Goal: Task Accomplishment & Management: Use online tool/utility

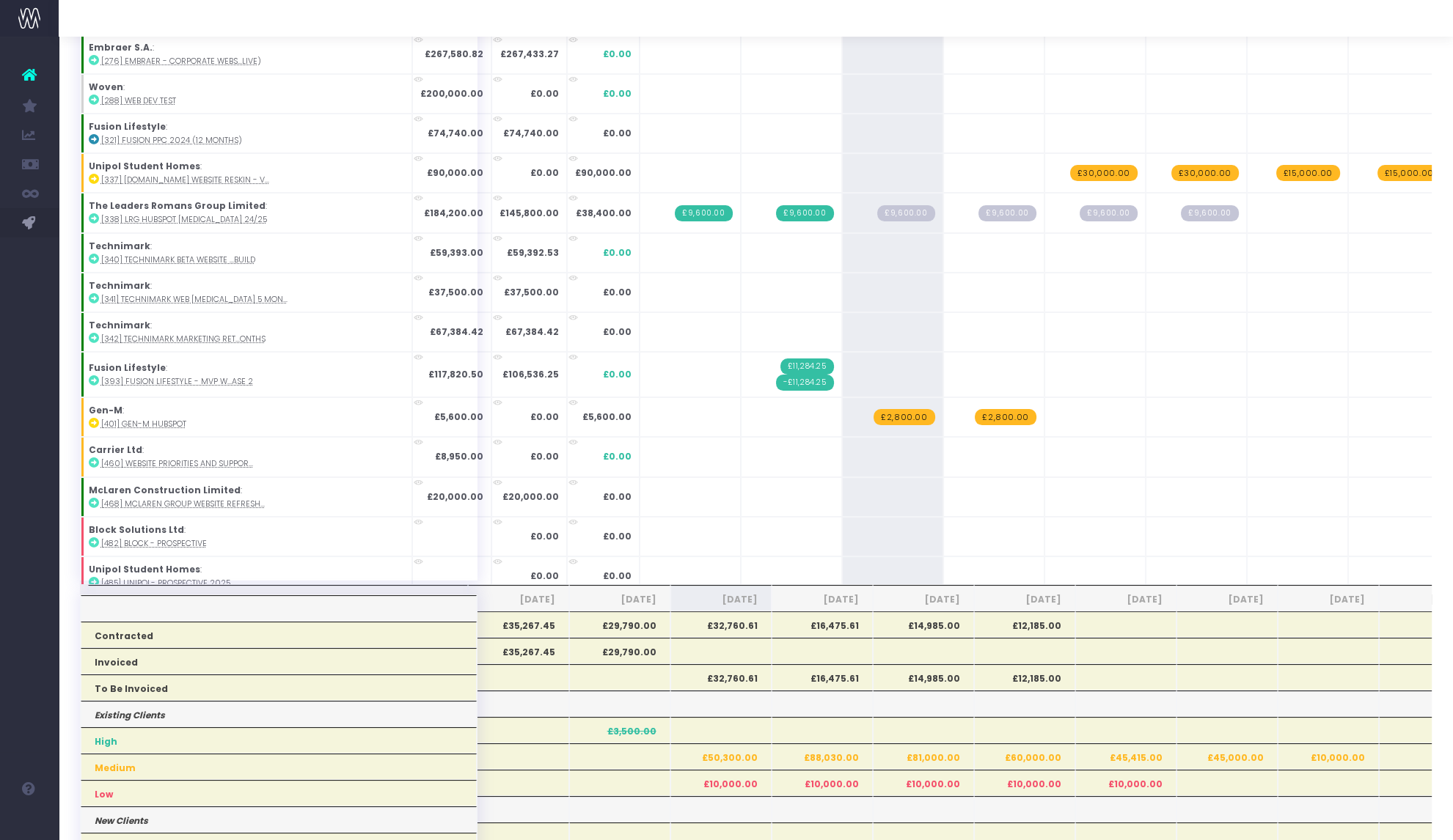
scroll to position [1, 0]
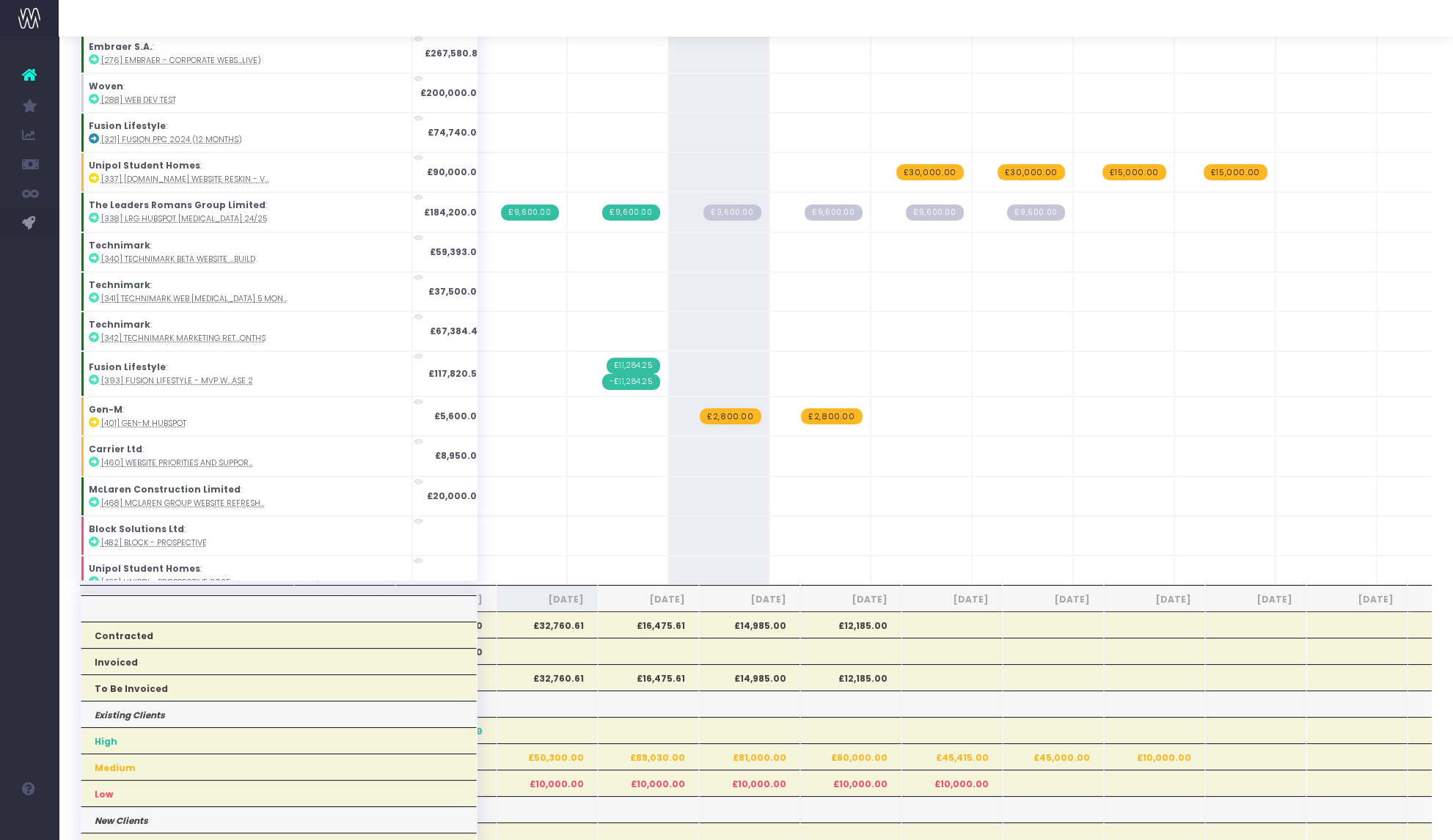
click at [703, 205] on span "£9,600.00" at bounding box center [732, 212] width 57 height 16
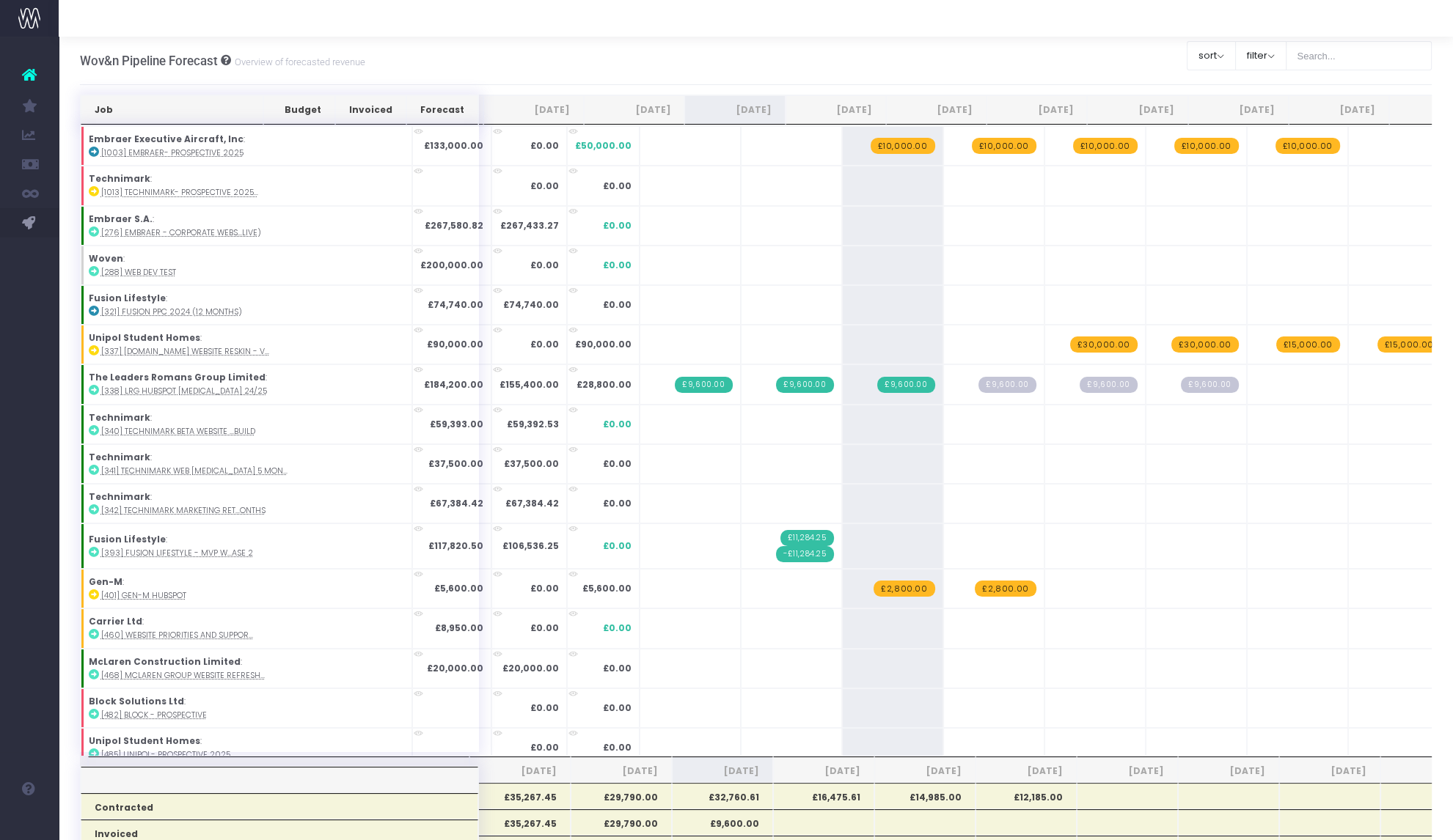
click at [972, 145] on span "£10,000.00" at bounding box center [1004, 145] width 65 height 16
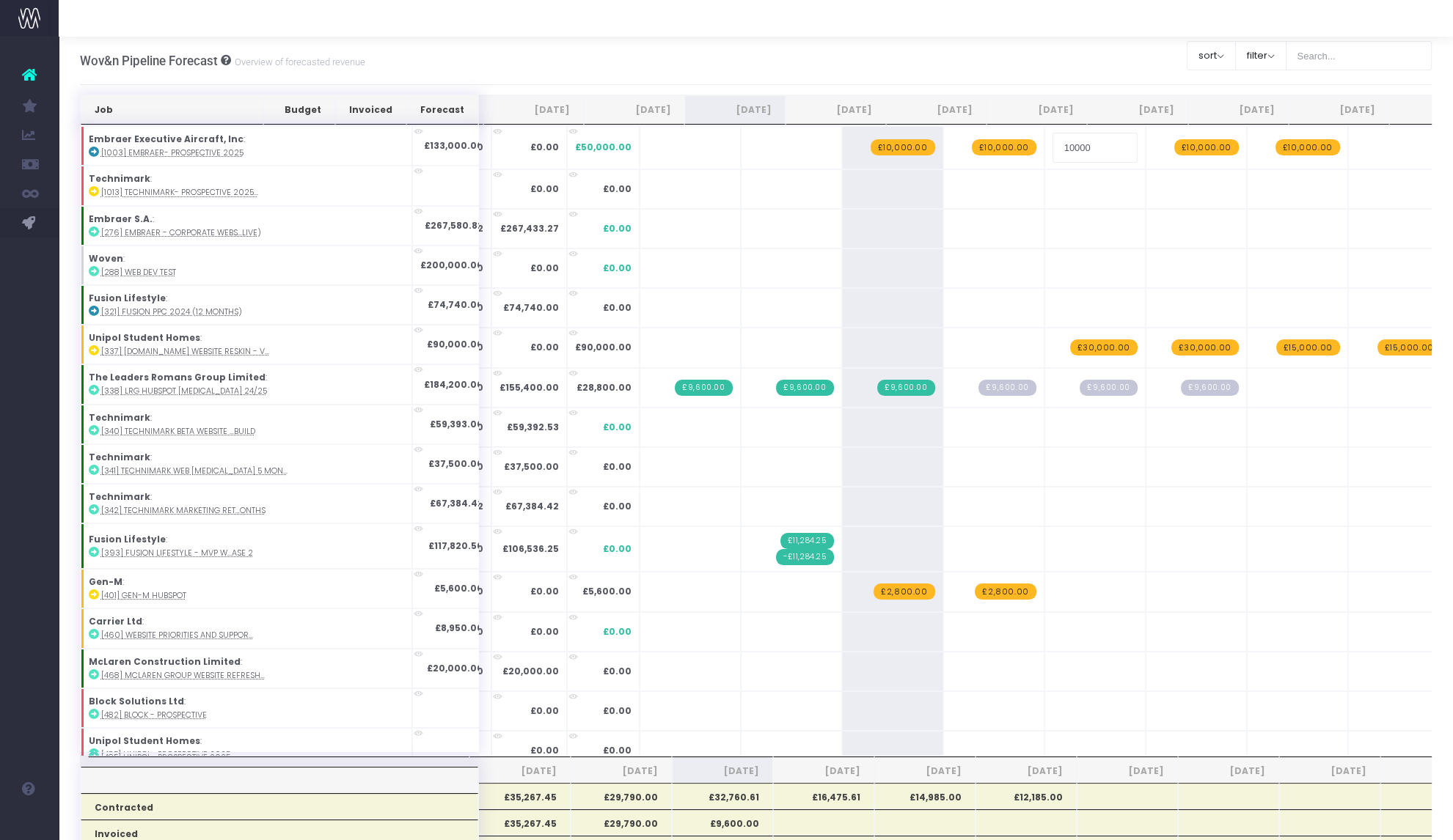
click at [822, 61] on div "Wov&n Pipeline Forecast Overview of forecasted revenue Clear Filters sort Sort …" at bounding box center [756, 61] width 1353 height 48
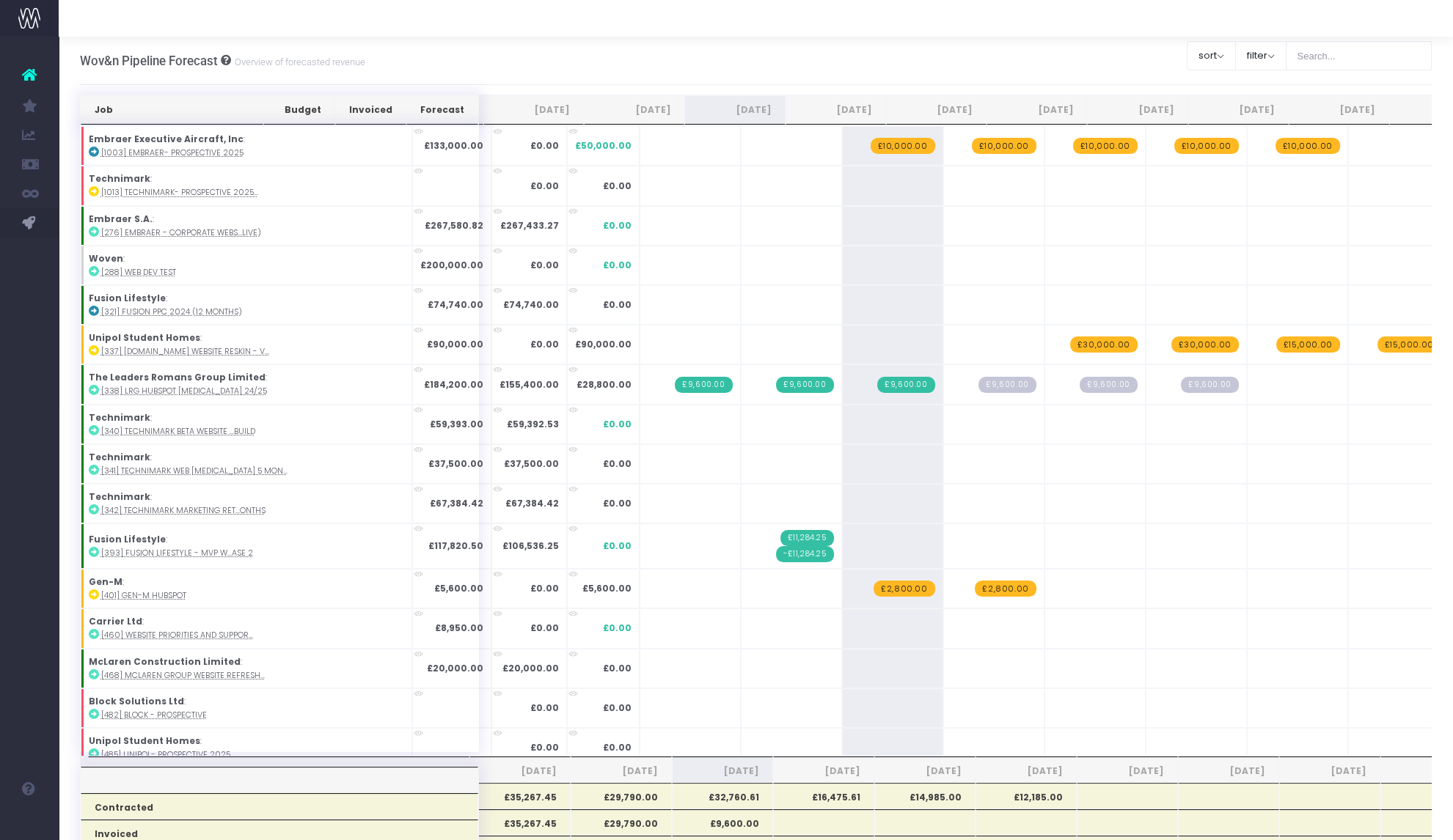
click at [871, 146] on span "£10,000.00" at bounding box center [903, 145] width 65 height 16
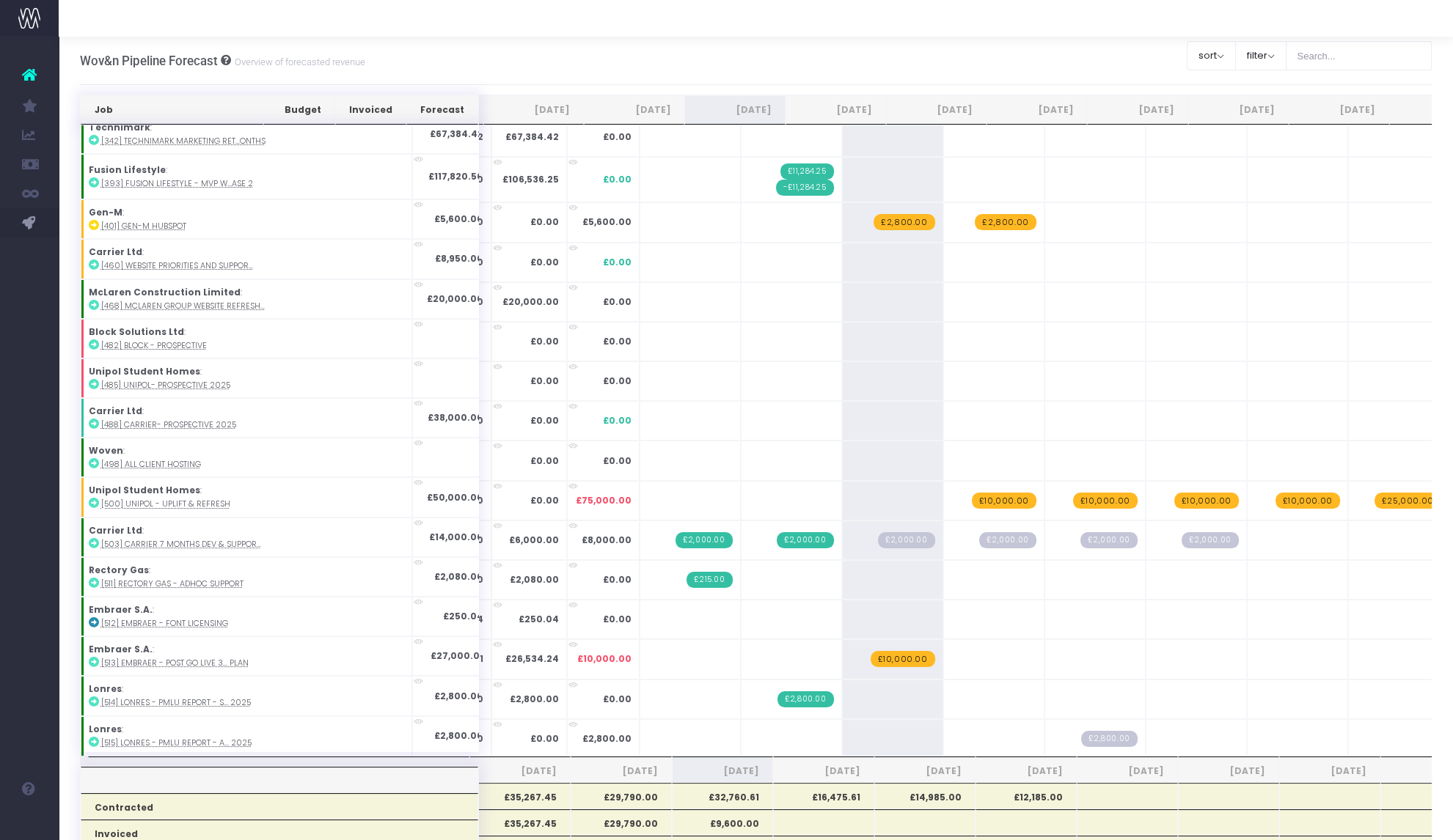
scroll to position [417, 0]
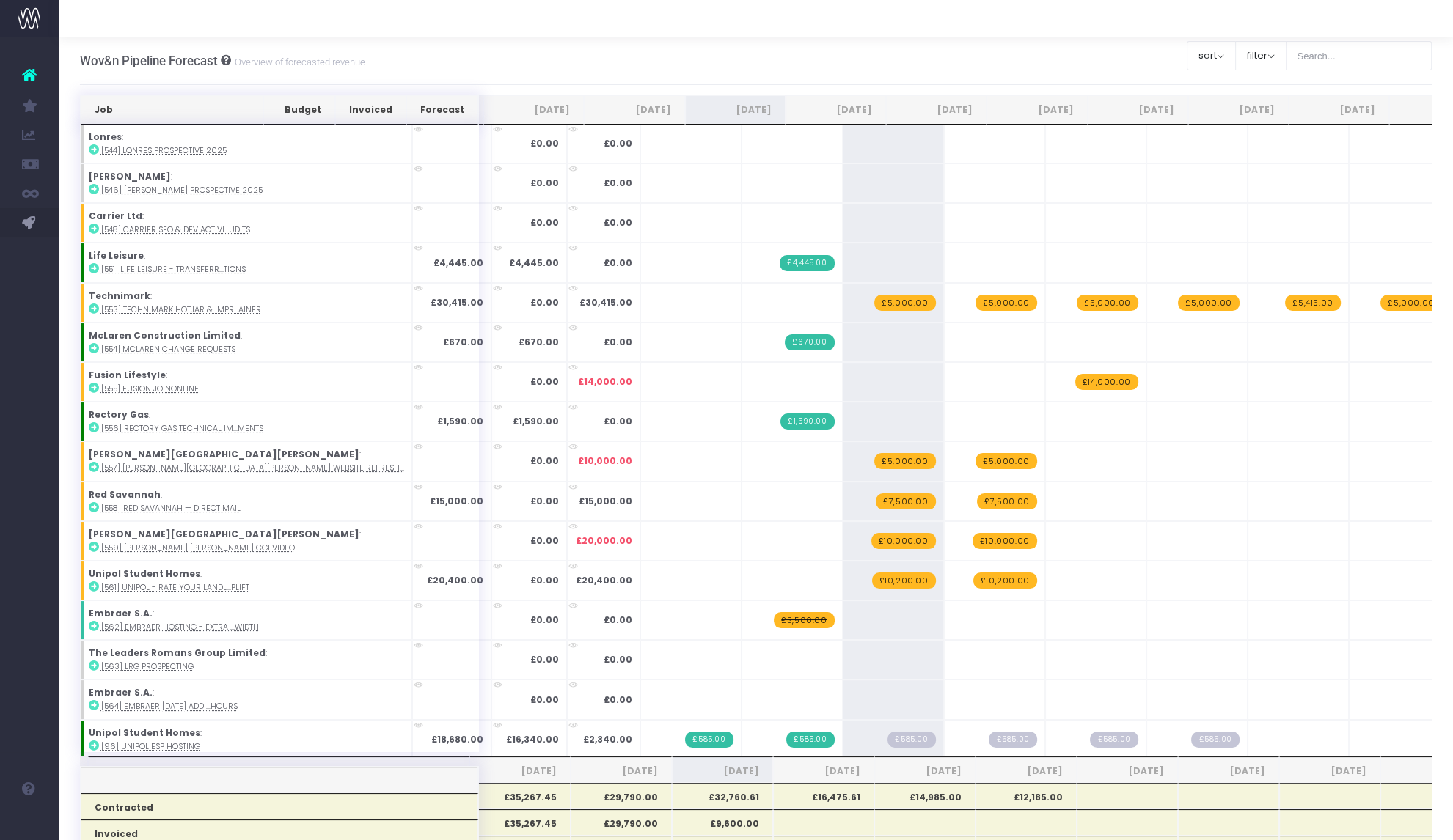
click at [872, 572] on span "£10,200.00" at bounding box center [903, 580] width 64 height 16
click at [0, 0] on span "+" at bounding box center [0, 0] width 0 height 0
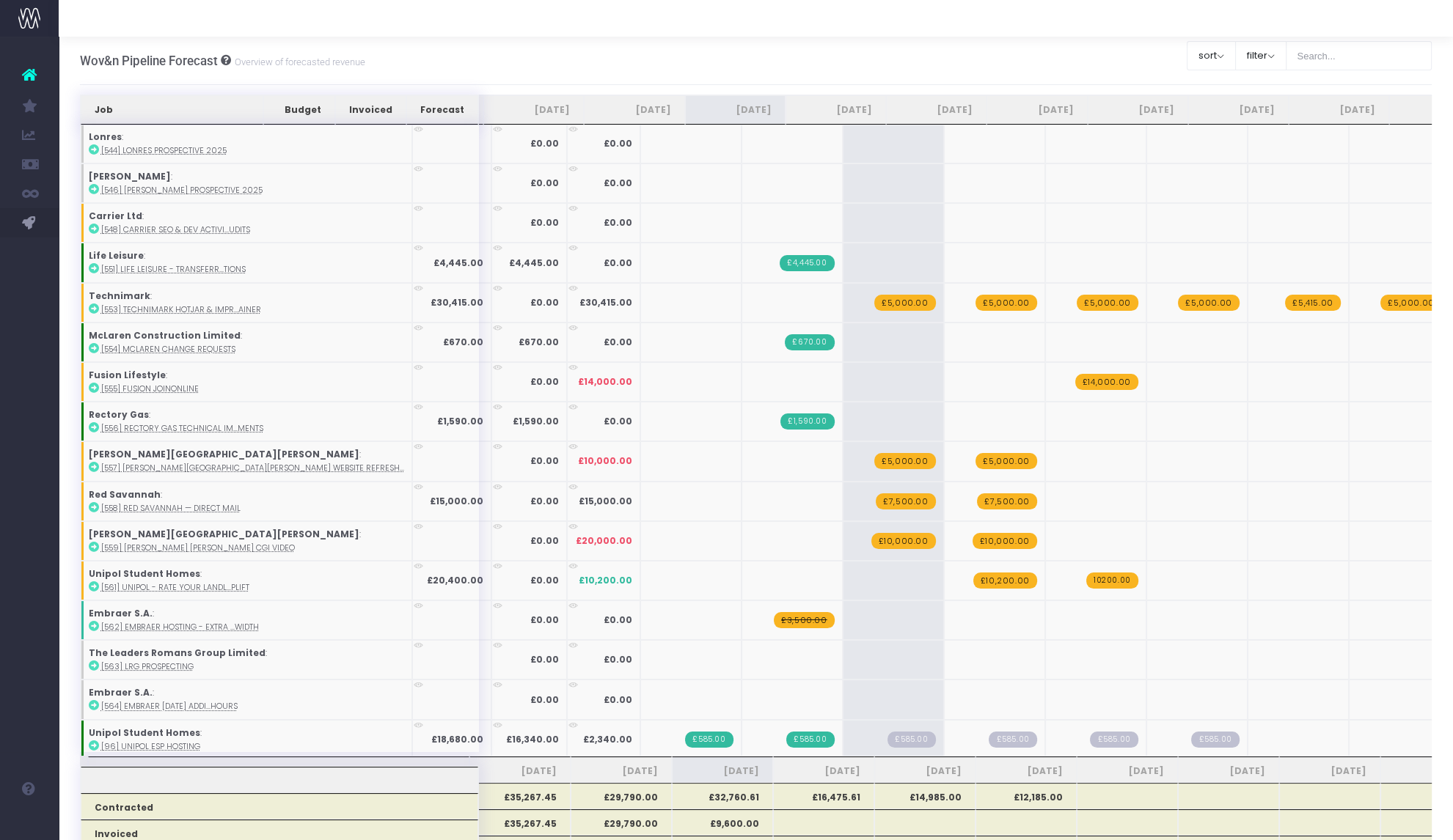
click at [888, 732] on span "£585.00" at bounding box center [911, 739] width 47 height 16
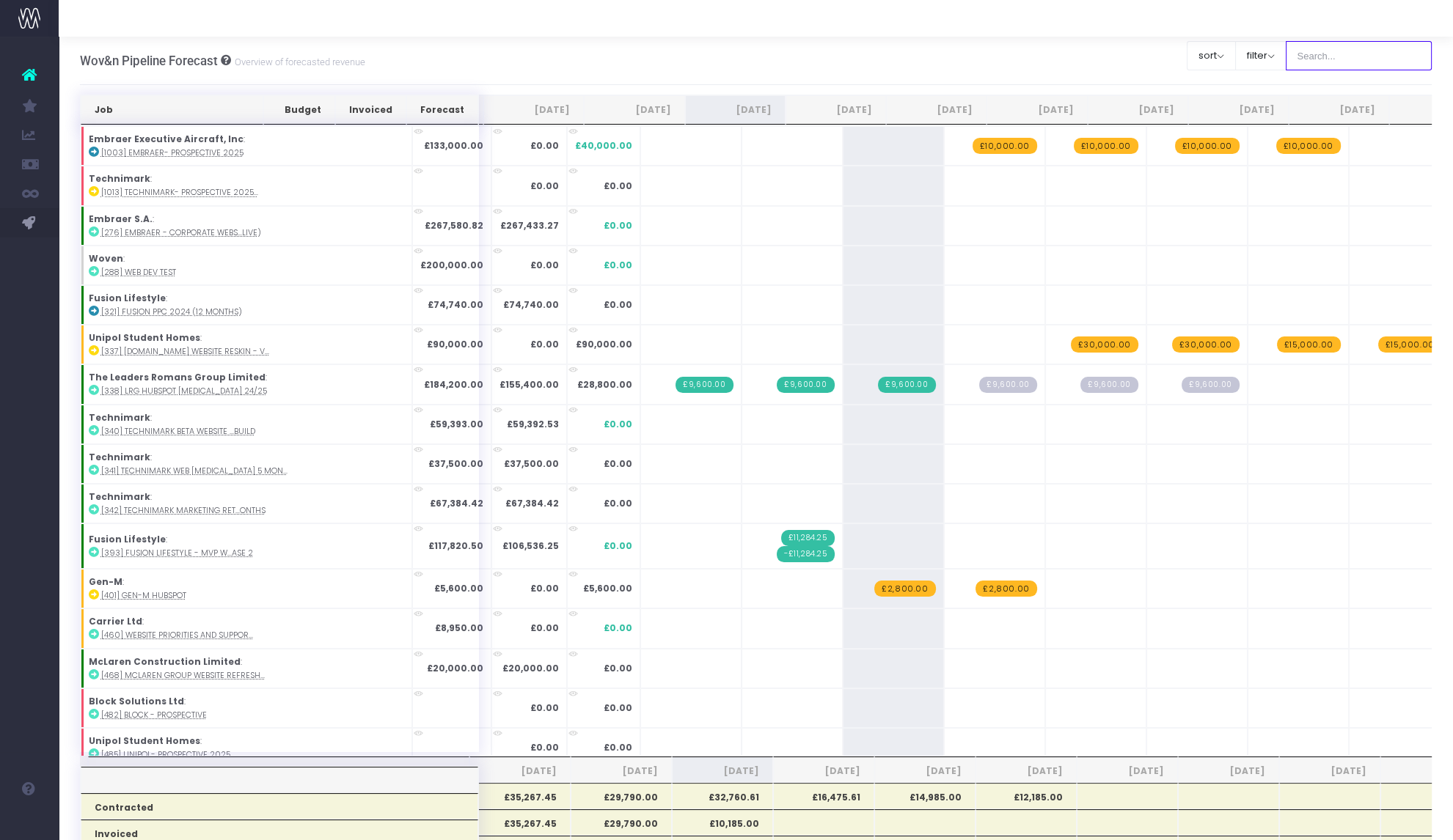
click at [1342, 58] on input "text" at bounding box center [1359, 56] width 146 height 30
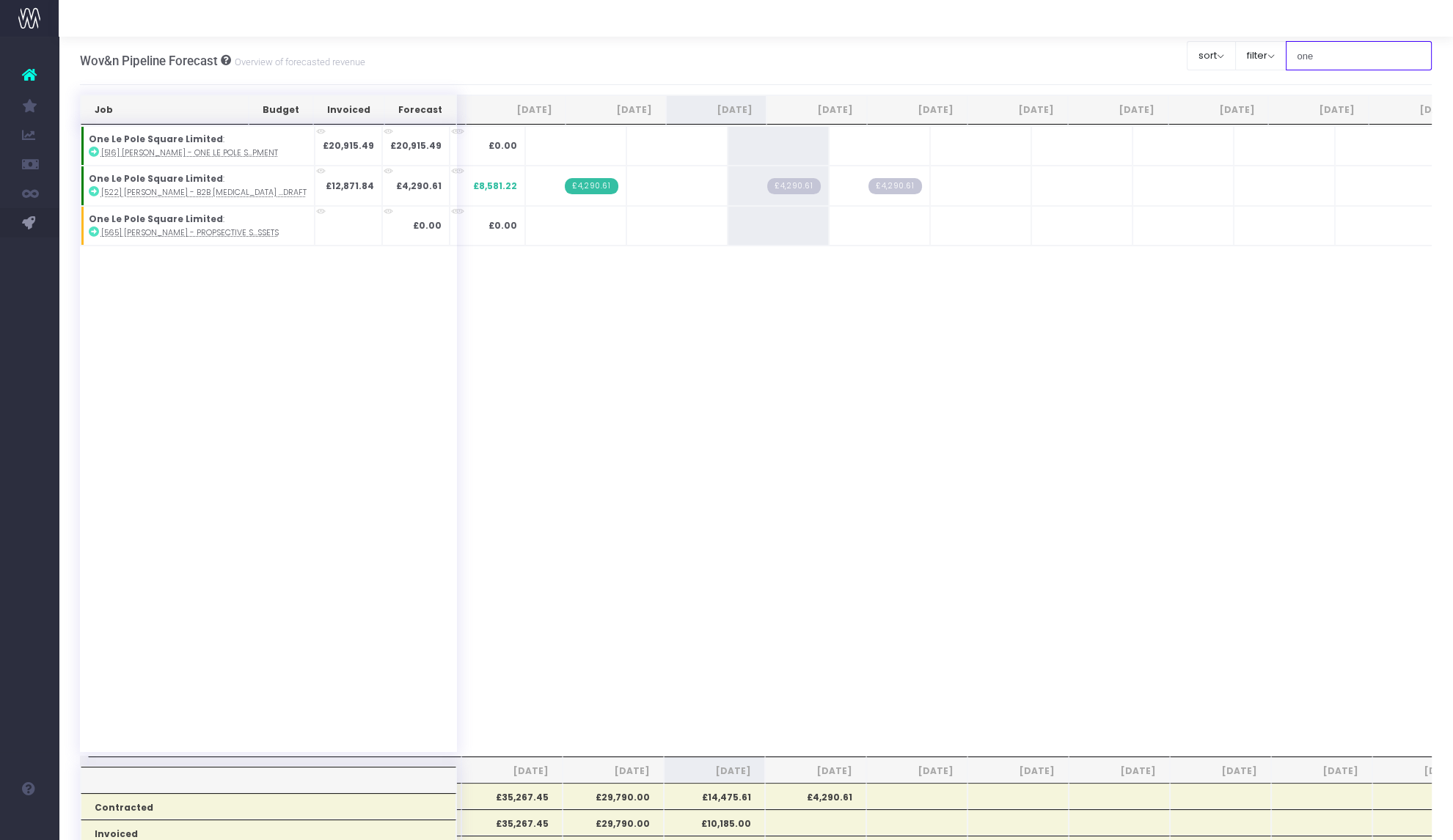
type input "one"
click at [0, 0] on span "+" at bounding box center [0, 0] width 0 height 0
type input "5"
type input "7500"
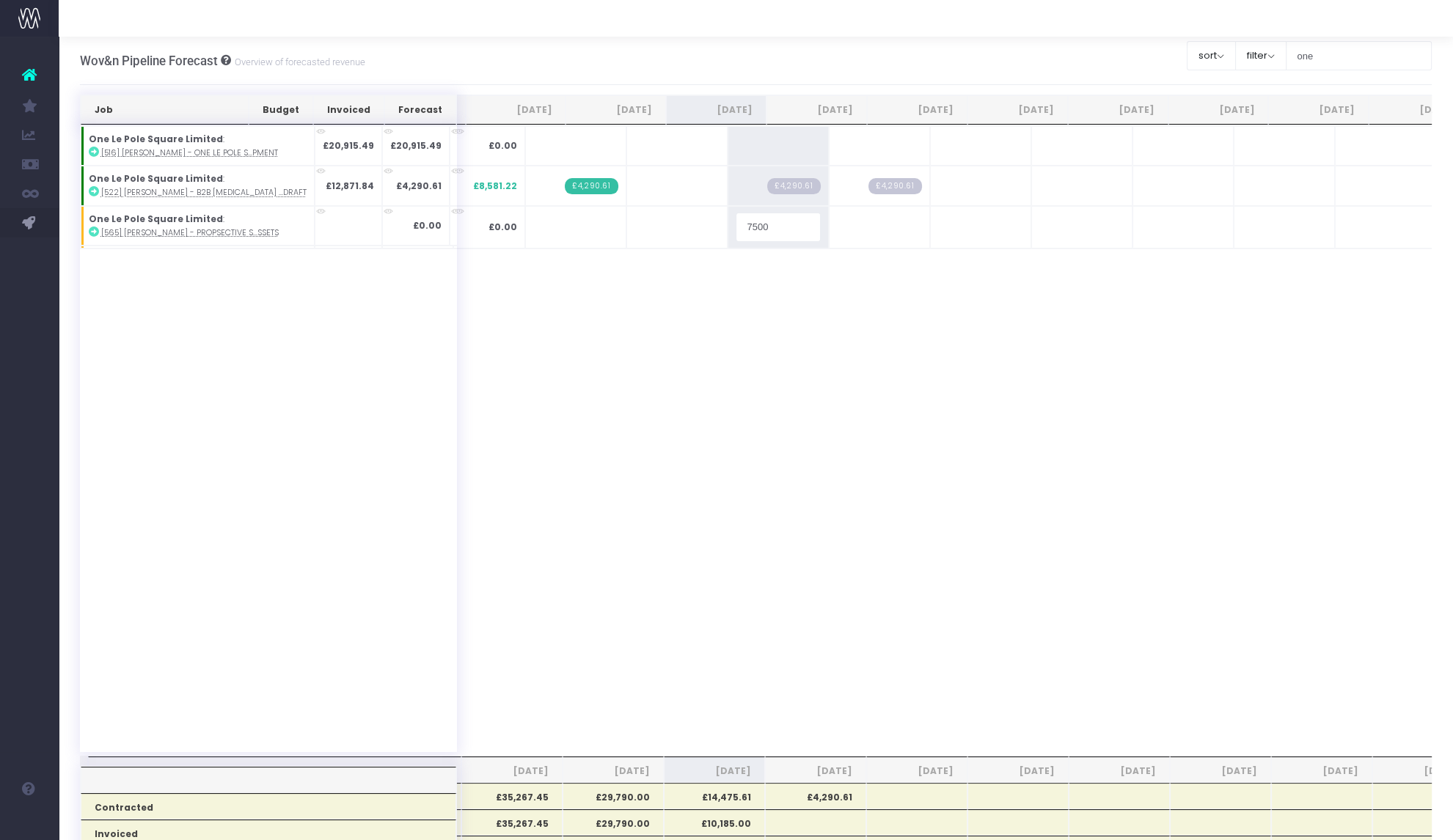
click at [0, 0] on span "+" at bounding box center [0, 0] width 0 height 0
type input "7500"
